Goal: Task Accomplishment & Management: Use online tool/utility

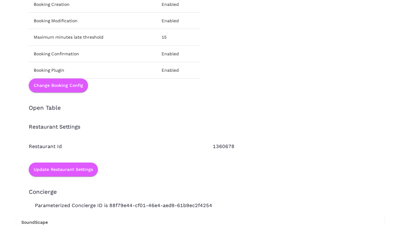
scroll to position [864, 0]
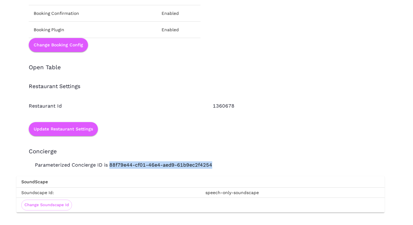
drag, startPoint x: 108, startPoint y: 165, endPoint x: 216, endPoint y: 165, distance: 107.3
click at [216, 165] on p "Parameterized Concierge ID is 88f79e44-cf01-46e4-aed9-61b9ec2f4254" at bounding box center [200, 162] width 369 height 14
copy p "88f79e44-cf01-46e4-aed9-61b9ec2f4254"
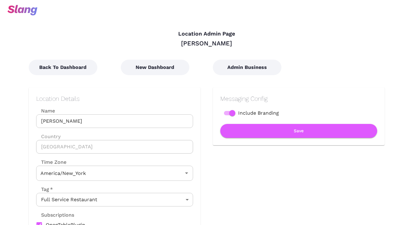
type input "Eastern Time"
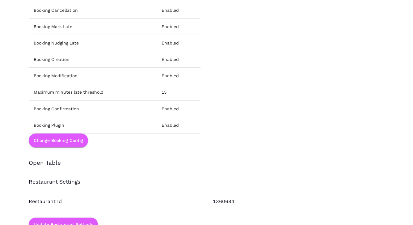
scroll to position [864, 0]
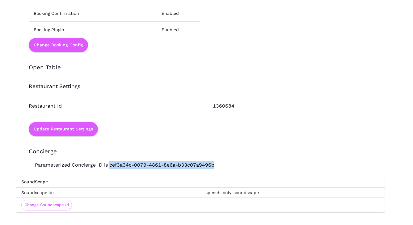
drag, startPoint x: 108, startPoint y: 165, endPoint x: 223, endPoint y: 164, distance: 115.0
click at [223, 164] on p "Parameterized Concierge ID is cef3a34c-0079-4861-8e6a-b33c07a9496b" at bounding box center [200, 162] width 369 height 14
copy p "cef3a34c-0079-4861-8e6a-b33c07a9496b"
